Goal: Complete application form

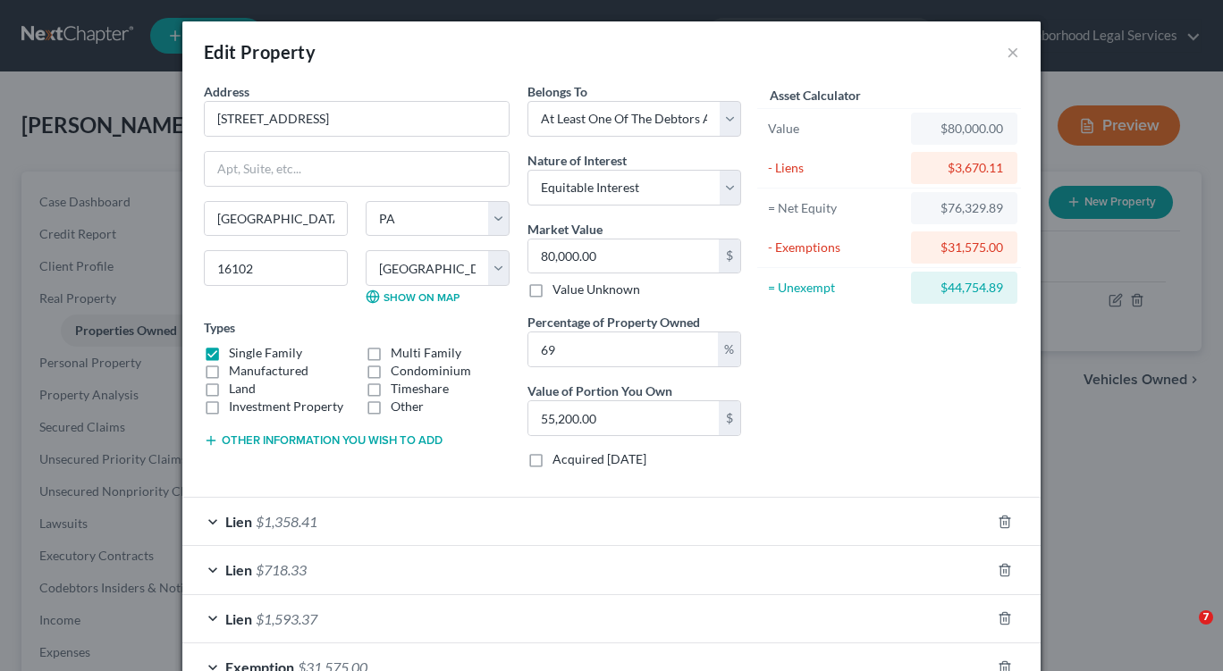
select select "39"
select select "36"
select select "0"
select select "7"
select select "39"
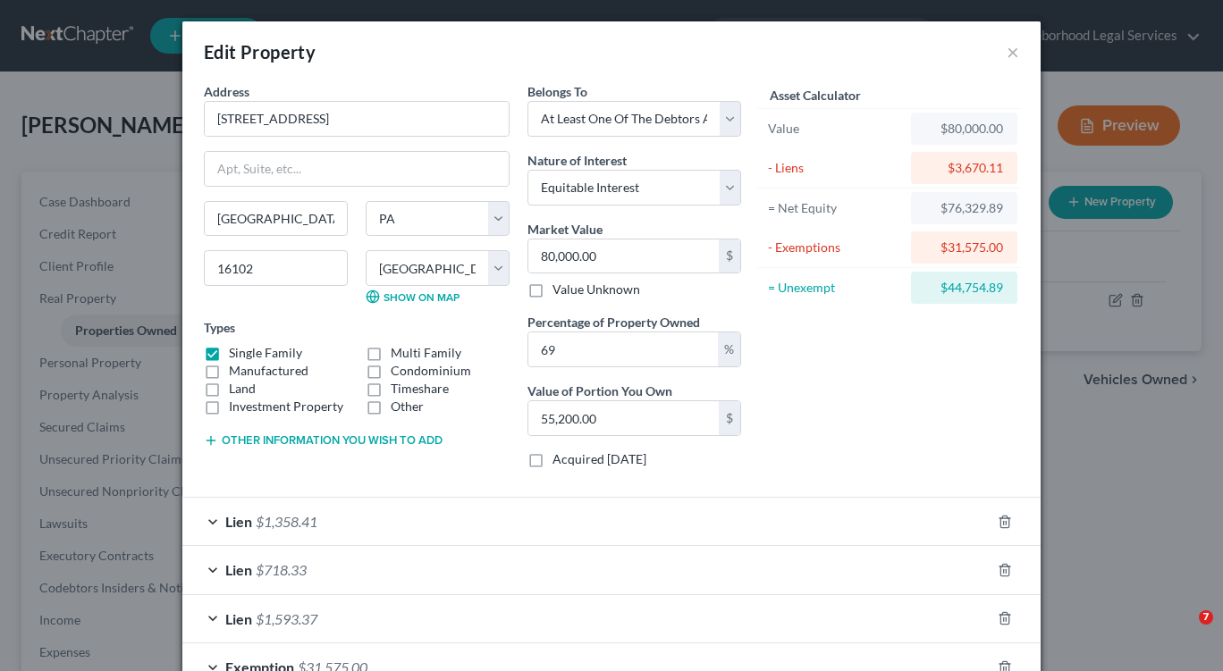
select select "36"
select select "0"
select select "7"
select select "39"
select select "36"
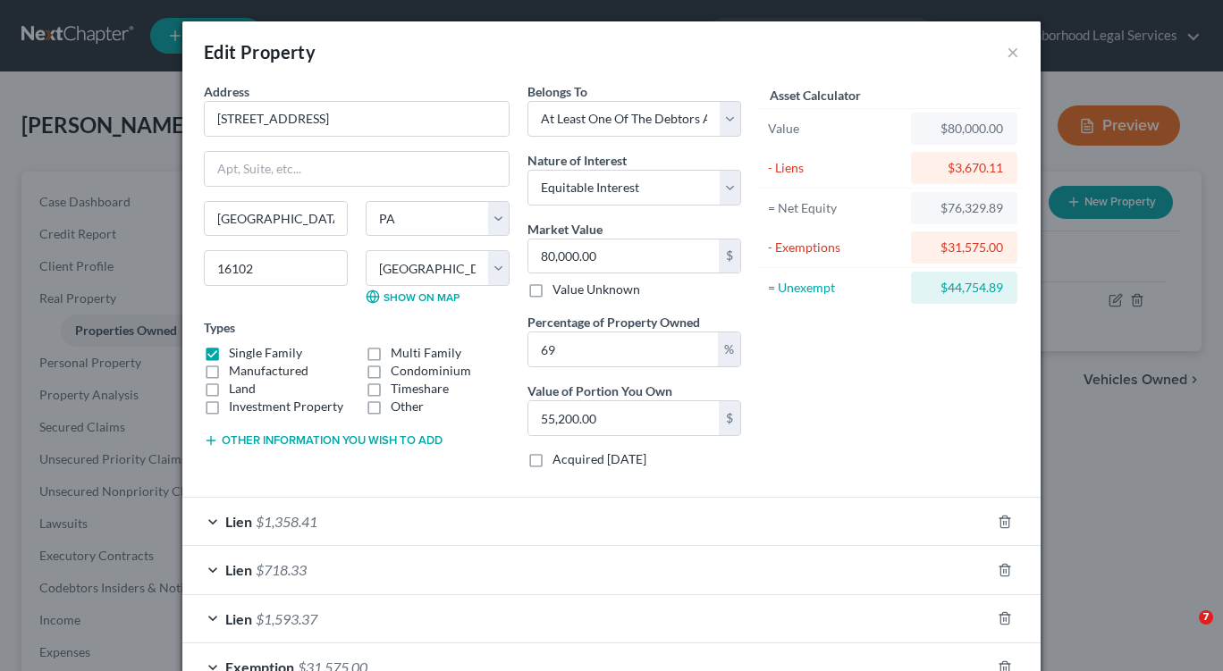
select select "3"
